Goal: Task Accomplishment & Management: Use online tool/utility

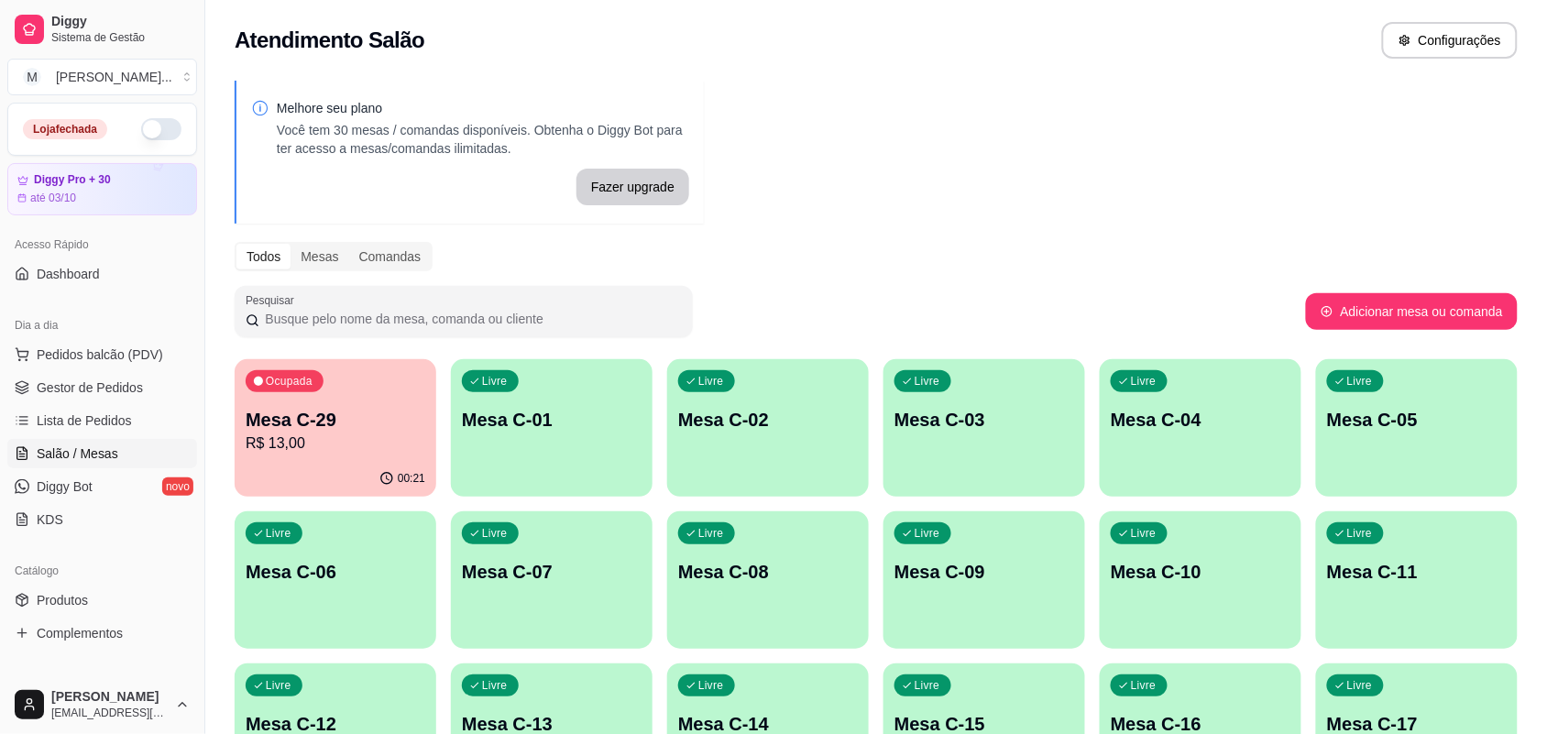
scroll to position [115, 0]
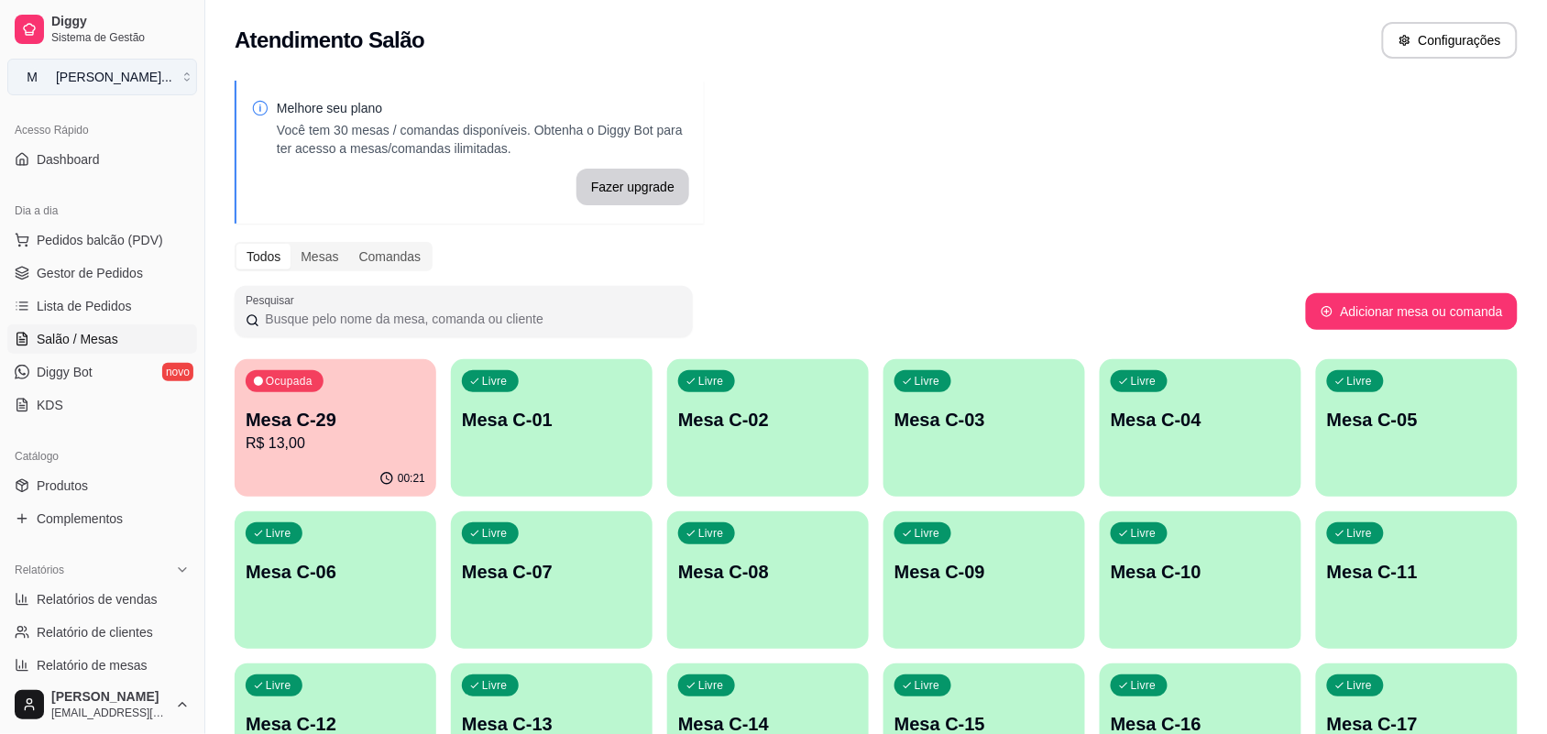
click at [171, 75] on button "M [PERSON_NAME] ..." at bounding box center [102, 77] width 190 height 37
click at [167, 152] on div "M Mila burguer" at bounding box center [106, 143] width 202 height 29
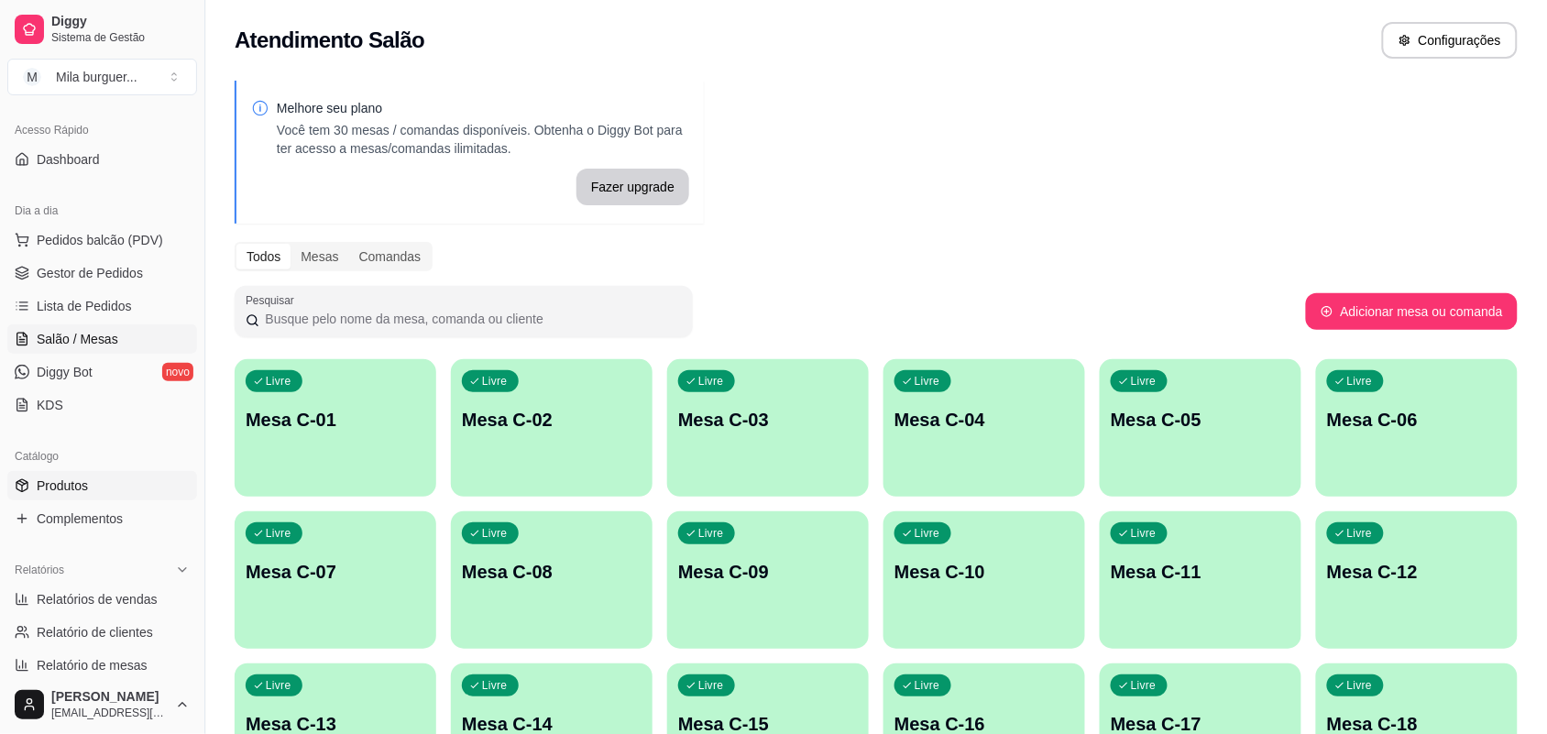
click at [128, 490] on link "Produtos" at bounding box center [102, 485] width 190 height 29
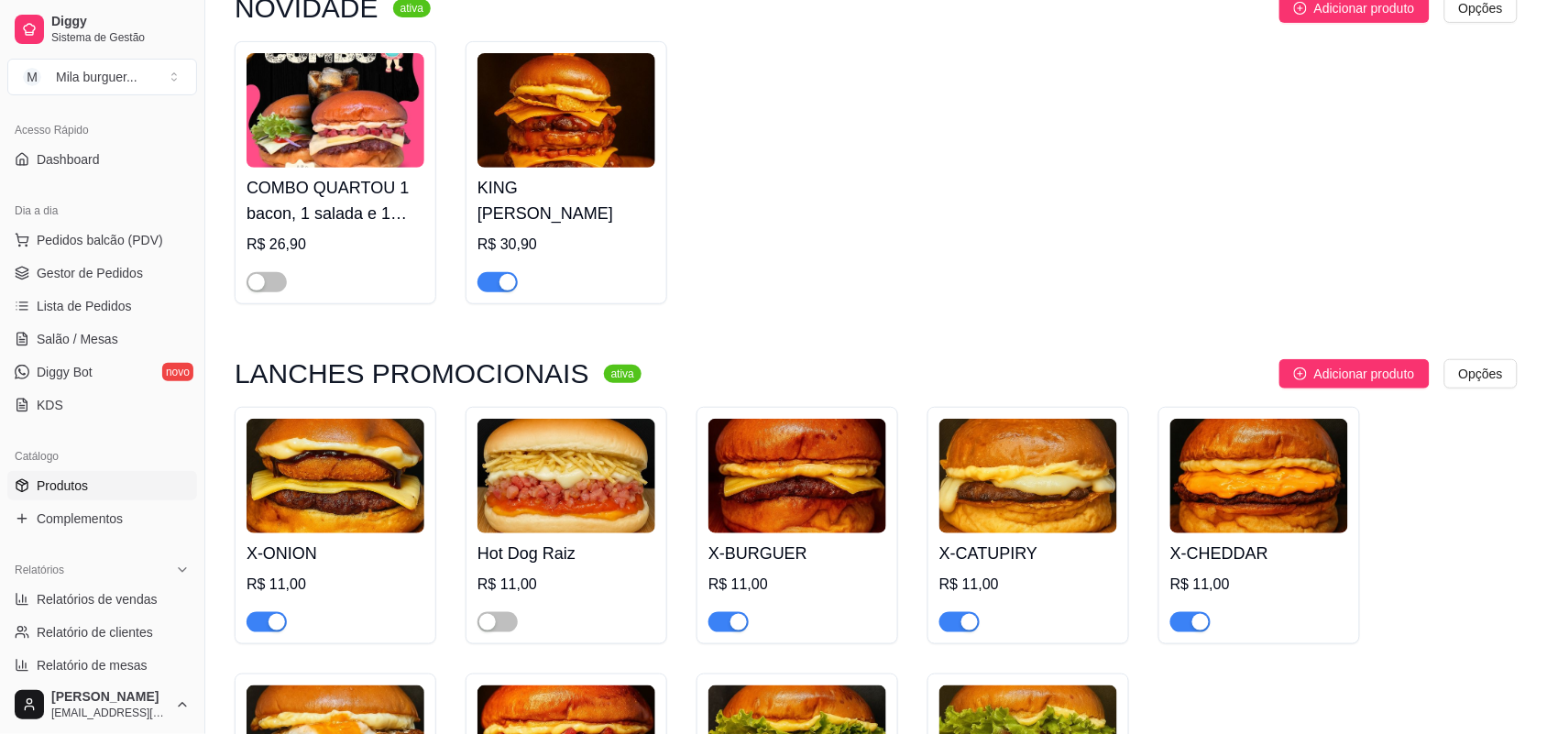
scroll to position [229, 0]
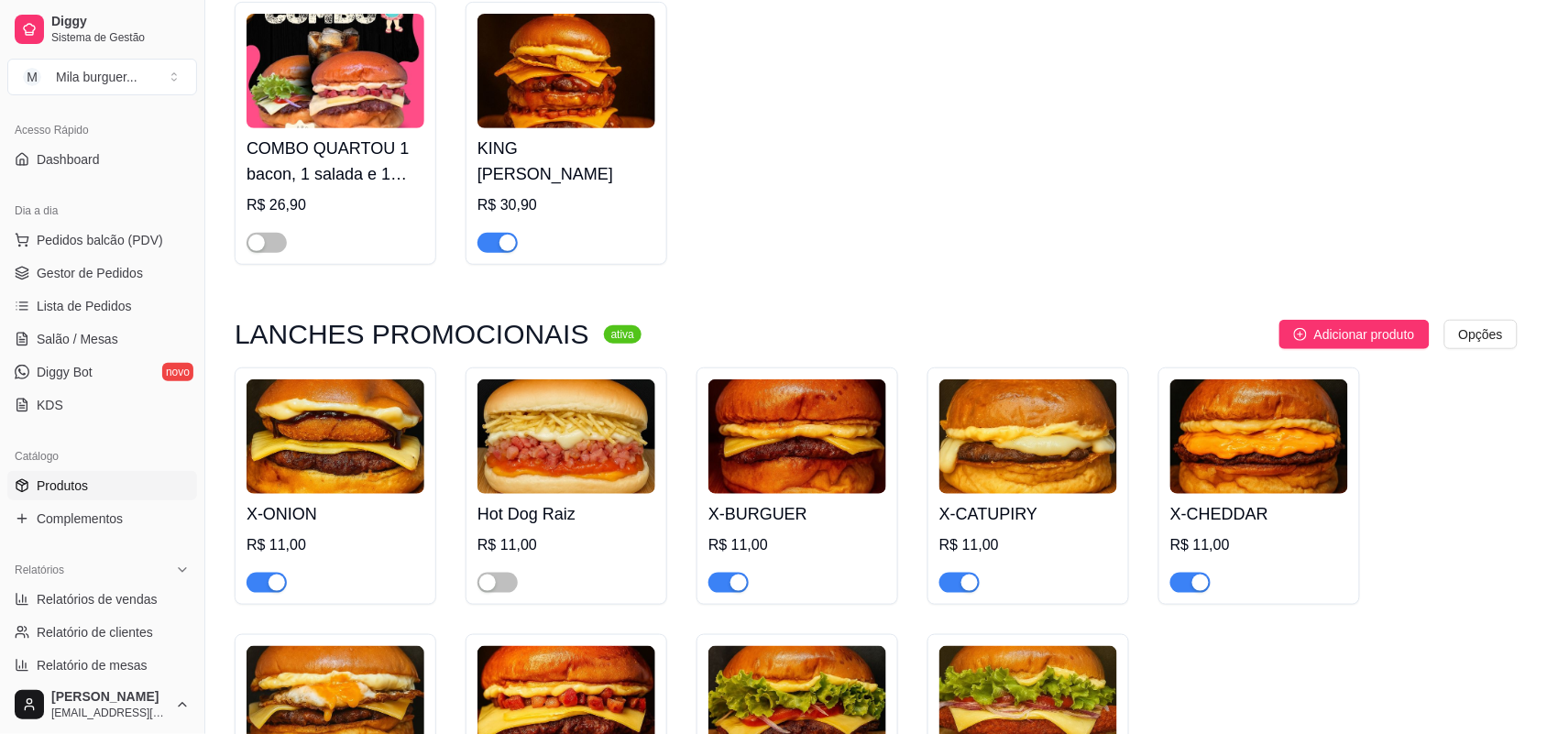
drag, startPoint x: 483, startPoint y: 592, endPoint x: 483, endPoint y: 603, distance: 11.0
click at [483, 603] on div "Hot Dog Raiz R$ 11,00" at bounding box center [567, 486] width 202 height 237
click at [487, 591] on div "button" at bounding box center [487, 583] width 16 height 16
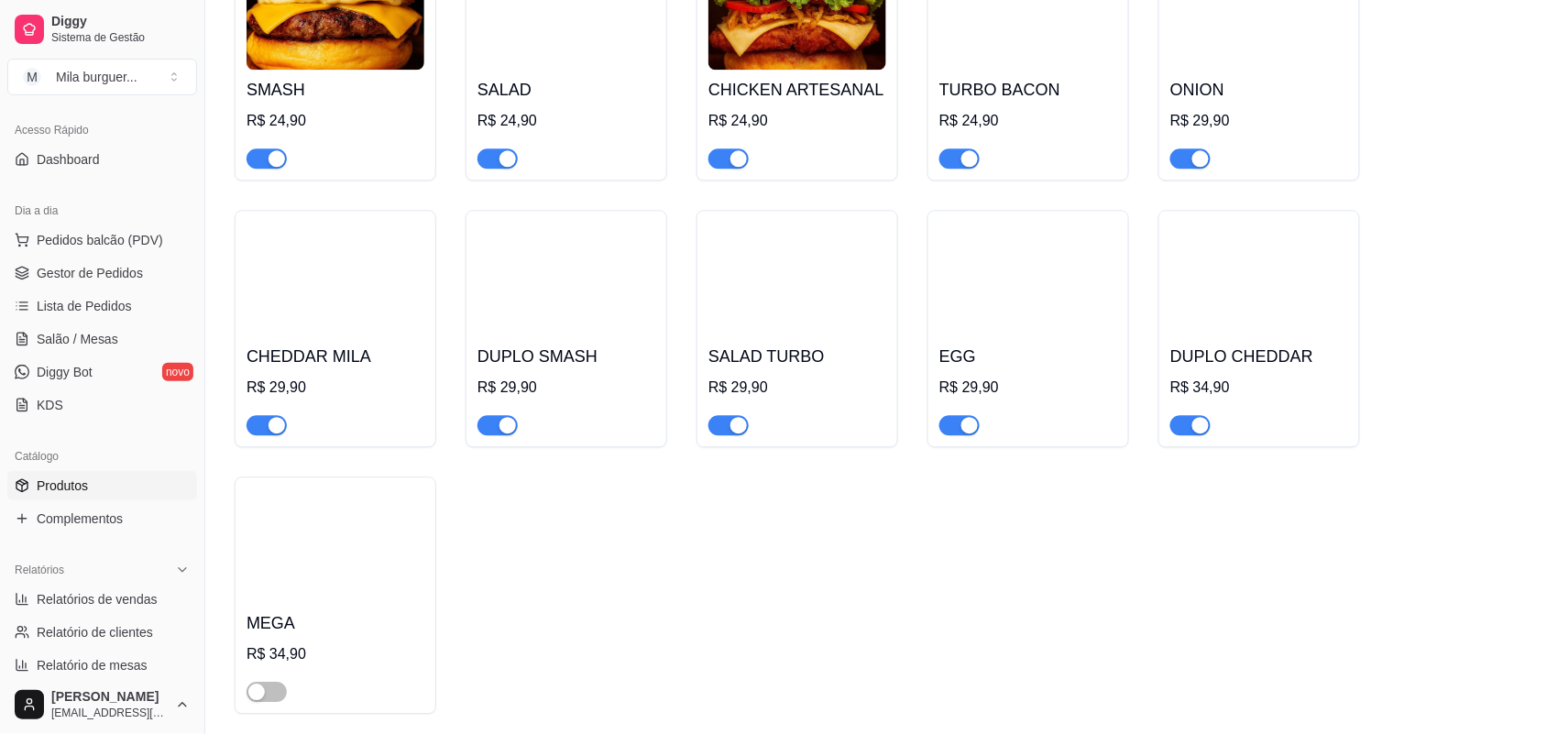
scroll to position [1489, 0]
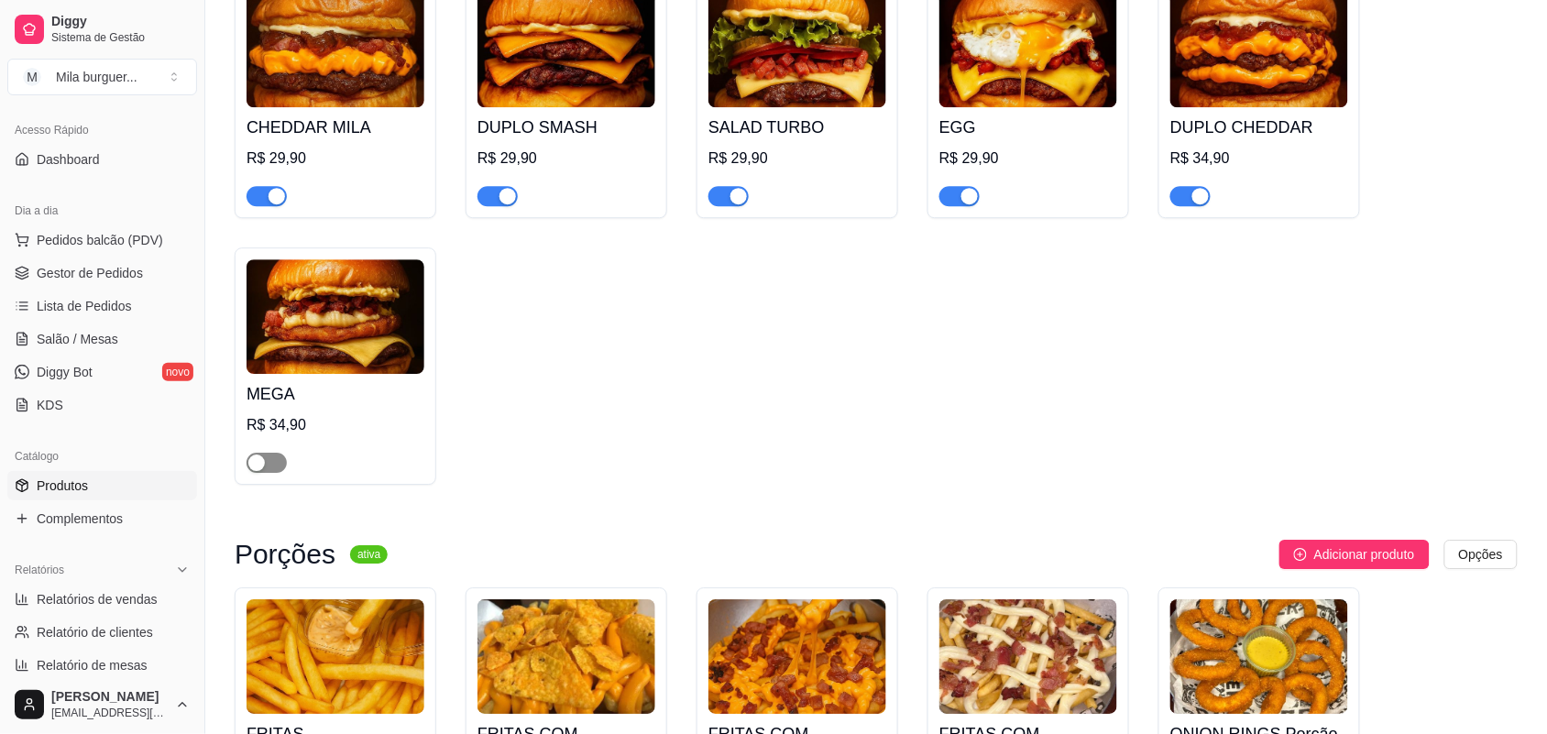
click at [255, 471] on div "button" at bounding box center [256, 463] width 16 height 16
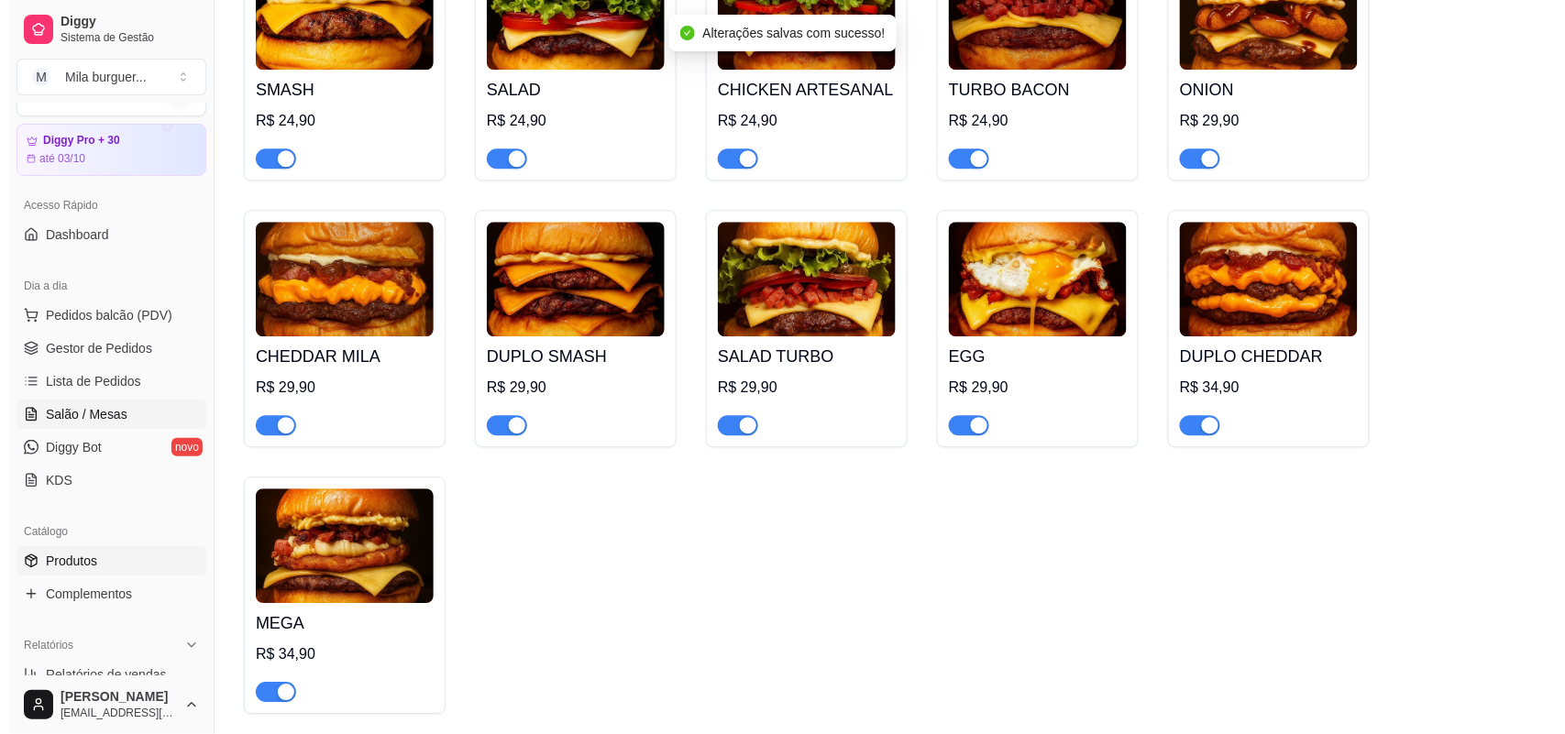
scroll to position [0, 0]
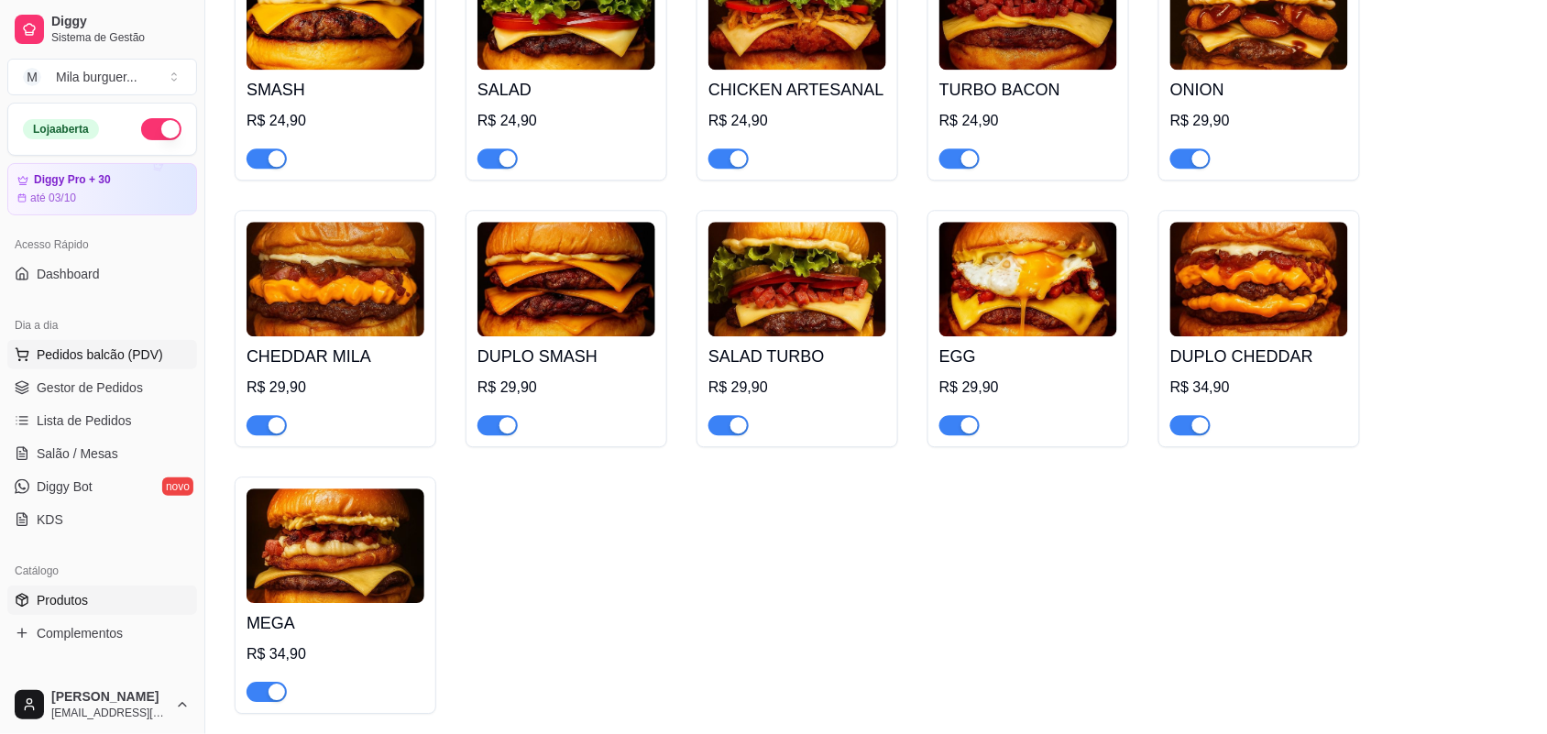
click at [97, 351] on span "Pedidos balcão (PDV)" at bounding box center [100, 355] width 126 height 18
